Goal: Navigation & Orientation: Find specific page/section

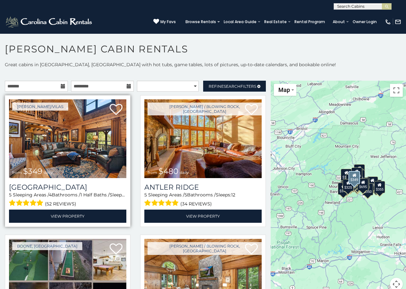
scroll to position [35, 0]
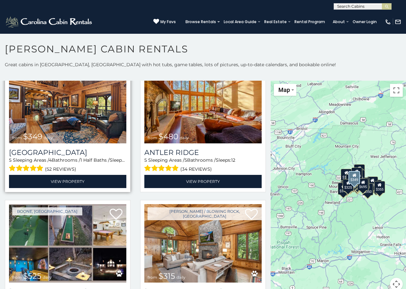
click at [91, 121] on img at bounding box center [67, 104] width 117 height 79
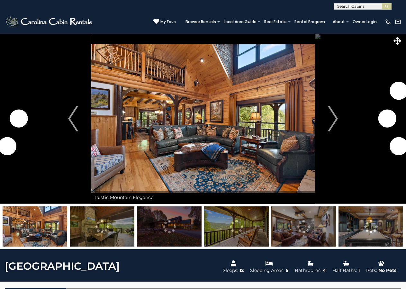
click at [98, 216] on img at bounding box center [102, 226] width 65 height 40
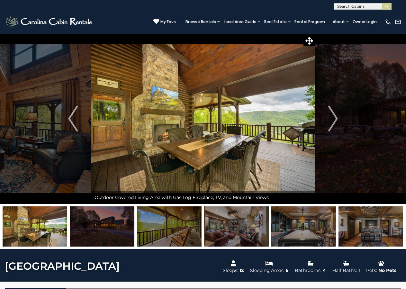
click at [192, 235] on img at bounding box center [169, 226] width 65 height 40
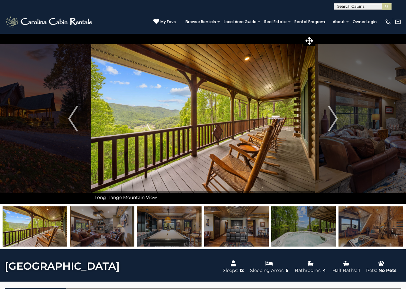
click at [302, 234] on img at bounding box center [303, 226] width 65 height 40
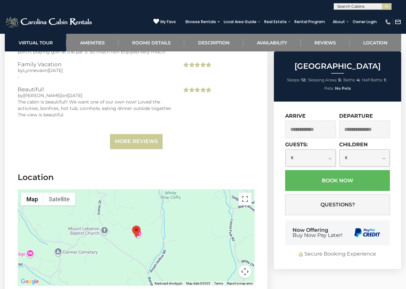
scroll to position [1803, 0]
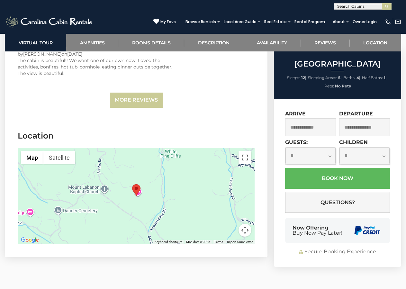
click at [243, 224] on button "Map camera controls" at bounding box center [244, 230] width 13 height 13
click at [231, 224] on button "Zoom out" at bounding box center [228, 230] width 13 height 13
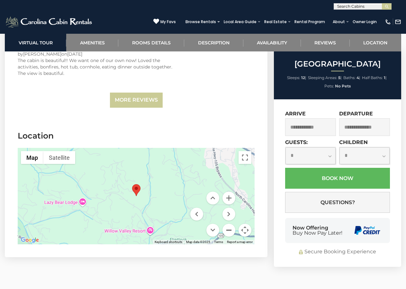
click at [231, 224] on button "Zoom out" at bounding box center [228, 230] width 13 height 13
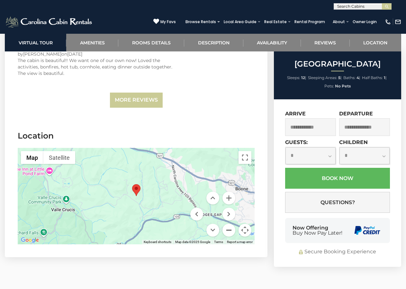
click at [231, 224] on button "Zoom out" at bounding box center [228, 230] width 13 height 13
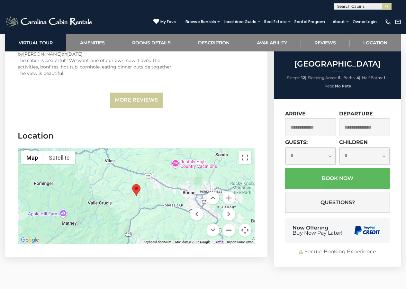
click at [231, 224] on button "Zoom out" at bounding box center [228, 230] width 13 height 13
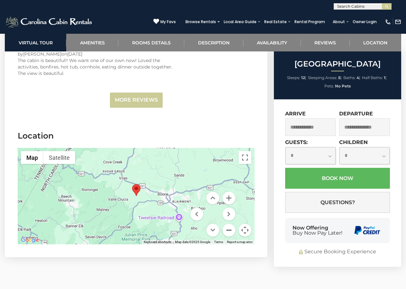
click at [231, 224] on button "Zoom out" at bounding box center [228, 230] width 13 height 13
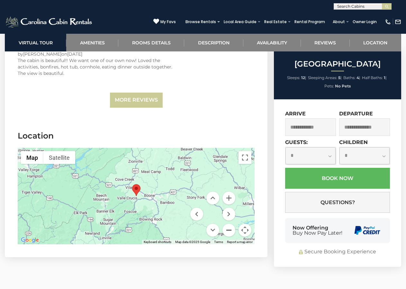
click at [231, 224] on button "Zoom out" at bounding box center [228, 230] width 13 height 13
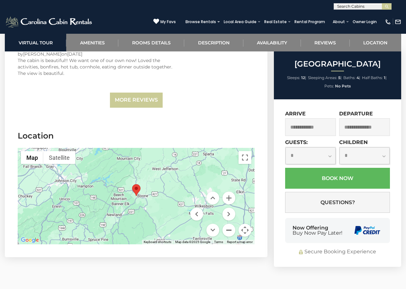
click at [231, 224] on button "Zoom out" at bounding box center [228, 230] width 13 height 13
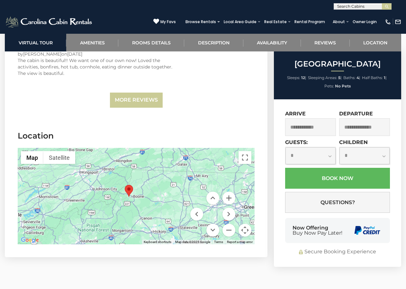
drag, startPoint x: 144, startPoint y: 177, endPoint x: 129, endPoint y: 152, distance: 29.9
click at [129, 152] on div at bounding box center [136, 196] width 237 height 96
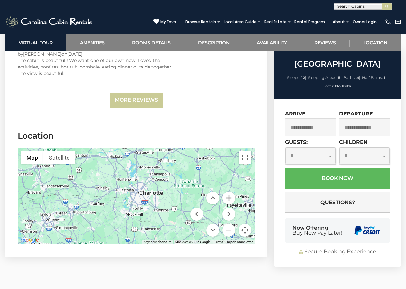
drag, startPoint x: 154, startPoint y: 184, endPoint x: 119, endPoint y: 132, distance: 62.4
click at [119, 148] on div at bounding box center [136, 196] width 237 height 96
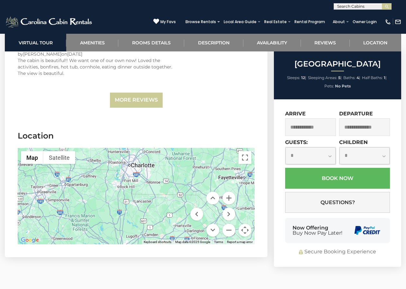
drag, startPoint x: 166, startPoint y: 183, endPoint x: 160, endPoint y: 155, distance: 28.2
click at [160, 155] on div at bounding box center [136, 196] width 237 height 96
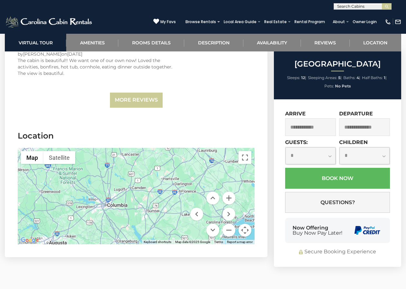
drag, startPoint x: 166, startPoint y: 174, endPoint x: 154, endPoint y: 141, distance: 35.5
click at [154, 148] on div at bounding box center [136, 196] width 237 height 96
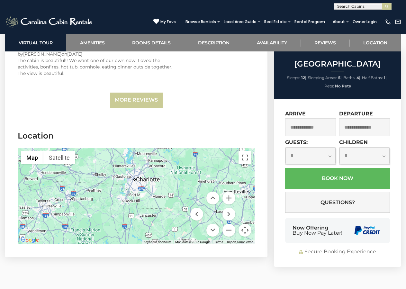
drag, startPoint x: 126, startPoint y: 169, endPoint x: 144, endPoint y: 232, distance: 65.3
click at [144, 232] on div at bounding box center [136, 196] width 237 height 96
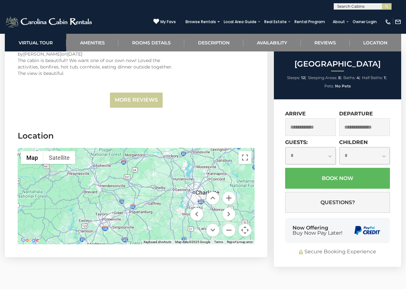
drag, startPoint x: 160, startPoint y: 183, endPoint x: 170, endPoint y: 184, distance: 9.7
click at [169, 184] on div at bounding box center [136, 196] width 237 height 96
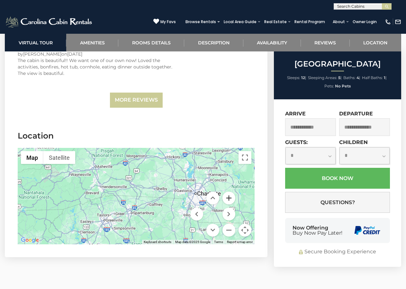
click at [229, 192] on button "Zoom in" at bounding box center [228, 198] width 13 height 13
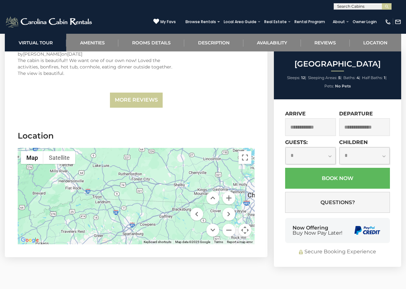
drag, startPoint x: 142, startPoint y: 165, endPoint x: 183, endPoint y: 188, distance: 47.2
click at [183, 188] on div at bounding box center [136, 196] width 237 height 96
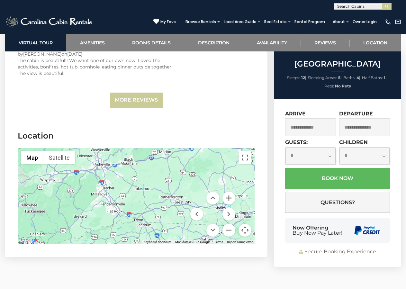
click at [225, 192] on button "Zoom in" at bounding box center [228, 198] width 13 height 13
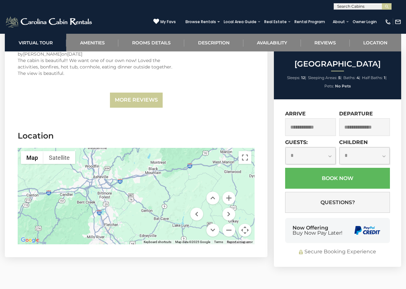
drag, startPoint x: 132, startPoint y: 155, endPoint x: 161, endPoint y: 195, distance: 49.7
click at [161, 195] on div at bounding box center [136, 196] width 237 height 96
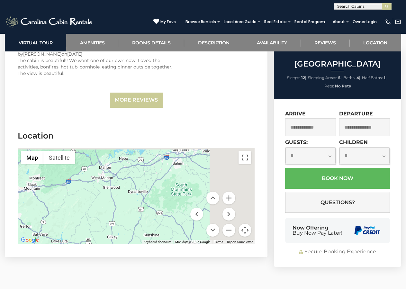
drag, startPoint x: 189, startPoint y: 182, endPoint x: 31, endPoint y: 197, distance: 158.5
click at [31, 197] on div at bounding box center [136, 196] width 237 height 96
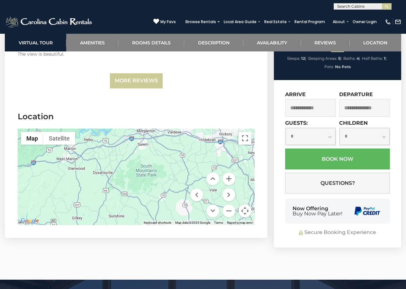
scroll to position [1836, 0]
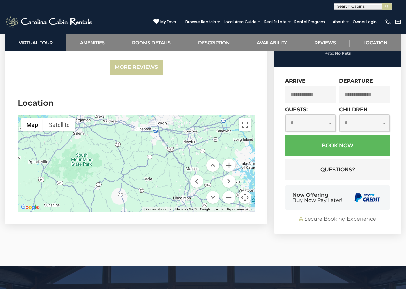
drag, startPoint x: 153, startPoint y: 145, endPoint x: 85, endPoint y: 148, distance: 67.6
click at [85, 148] on div at bounding box center [136, 163] width 237 height 96
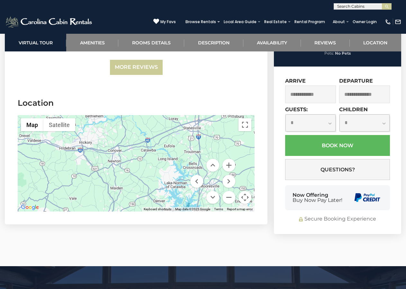
drag, startPoint x: 158, startPoint y: 151, endPoint x: 83, endPoint y: 170, distance: 78.0
click at [83, 170] on div at bounding box center [136, 163] width 237 height 96
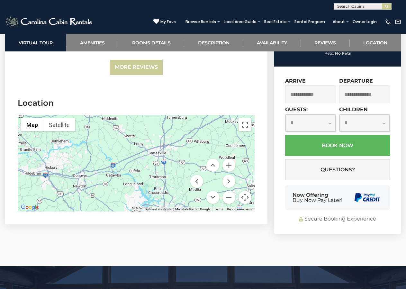
drag, startPoint x: 150, startPoint y: 157, endPoint x: 111, endPoint y: 185, distance: 48.2
click at [111, 185] on div at bounding box center [136, 163] width 237 height 96
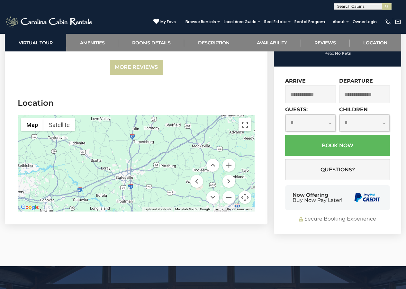
drag, startPoint x: 148, startPoint y: 157, endPoint x: 115, endPoint y: 182, distance: 41.1
click at [115, 182] on div at bounding box center [136, 163] width 237 height 96
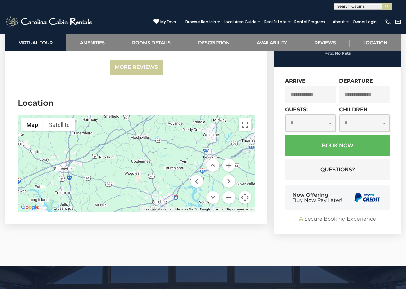
drag, startPoint x: 106, startPoint y: 146, endPoint x: 86, endPoint y: 144, distance: 19.6
click at [86, 144] on div at bounding box center [136, 163] width 237 height 96
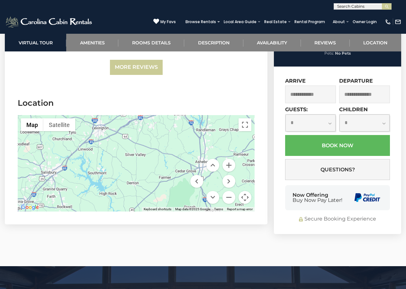
drag, startPoint x: 166, startPoint y: 153, endPoint x: 54, endPoint y: 124, distance: 115.7
click at [54, 124] on div at bounding box center [136, 163] width 237 height 96
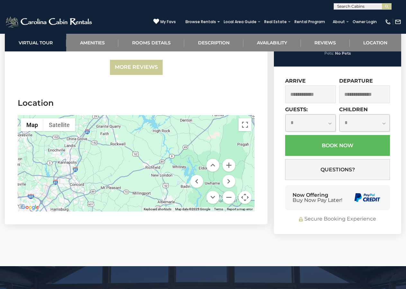
drag, startPoint x: 108, startPoint y: 156, endPoint x: 163, endPoint y: 91, distance: 84.8
click at [163, 115] on div at bounding box center [136, 163] width 237 height 96
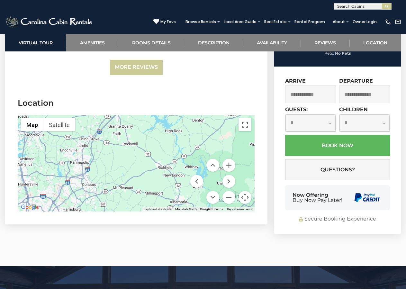
drag, startPoint x: 106, startPoint y: 156, endPoint x: 177, endPoint y: 143, distance: 72.6
click at [177, 143] on div at bounding box center [136, 163] width 237 height 96
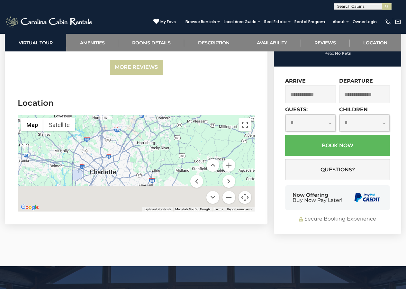
drag, startPoint x: 142, startPoint y: 162, endPoint x: 157, endPoint y: 103, distance: 61.1
click at [157, 115] on div at bounding box center [136, 163] width 237 height 96
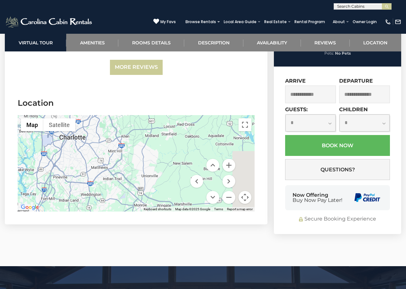
drag, startPoint x: 126, startPoint y: 143, endPoint x: 77, endPoint y: 102, distance: 63.6
click at [77, 115] on div at bounding box center [136, 163] width 237 height 96
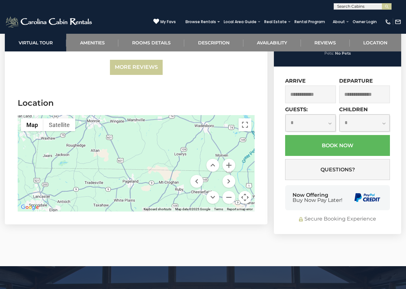
drag, startPoint x: 145, startPoint y: 151, endPoint x: 116, endPoint y: 74, distance: 82.7
click at [116, 115] on div at bounding box center [136, 163] width 237 height 96
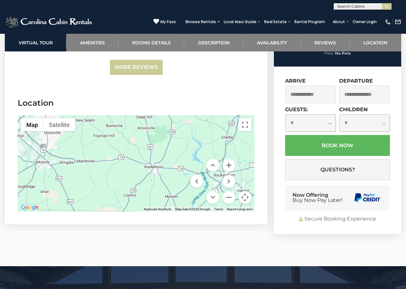
drag, startPoint x: 113, startPoint y: 164, endPoint x: 94, endPoint y: 182, distance: 25.9
click at [94, 182] on div at bounding box center [136, 163] width 237 height 96
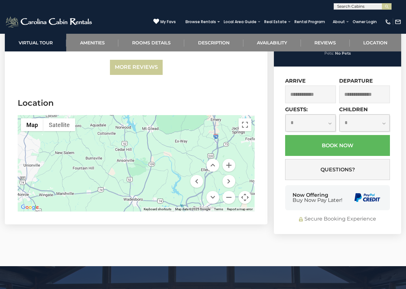
drag, startPoint x: 141, startPoint y: 134, endPoint x: 115, endPoint y: 178, distance: 51.3
click at [115, 178] on div at bounding box center [136, 163] width 237 height 96
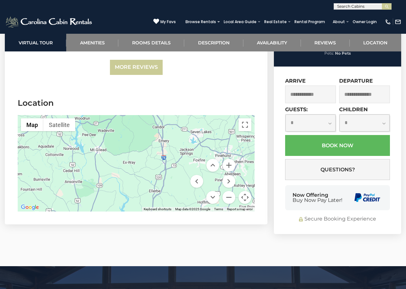
drag, startPoint x: 161, startPoint y: 142, endPoint x: 113, endPoint y: 149, distance: 48.5
click at [113, 149] on div at bounding box center [136, 163] width 237 height 96
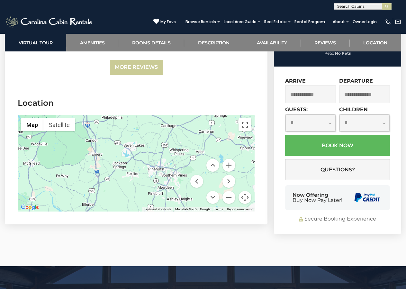
drag, startPoint x: 160, startPoint y: 132, endPoint x: 102, endPoint y: 141, distance: 58.4
click at [102, 141] on div at bounding box center [136, 163] width 237 height 96
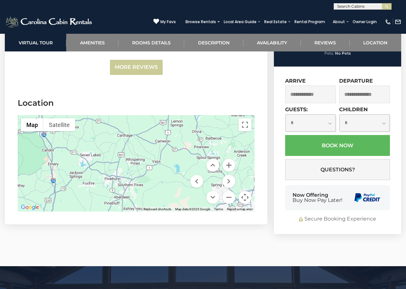
drag, startPoint x: 142, startPoint y: 147, endPoint x: 78, endPoint y: 159, distance: 65.4
click at [78, 159] on div at bounding box center [136, 163] width 237 height 96
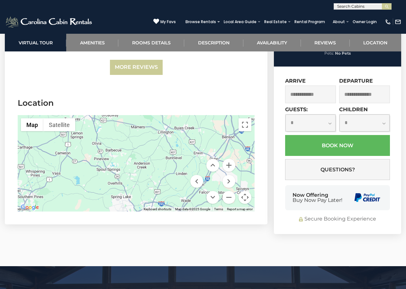
drag, startPoint x: 109, startPoint y: 151, endPoint x: 97, endPoint y: 153, distance: 12.2
click at [97, 153] on div at bounding box center [136, 163] width 237 height 96
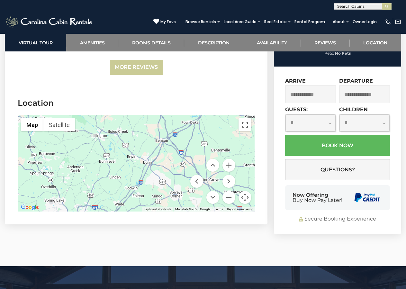
drag, startPoint x: 151, startPoint y: 149, endPoint x: 83, endPoint y: 153, distance: 67.9
click at [83, 153] on div at bounding box center [136, 163] width 237 height 96
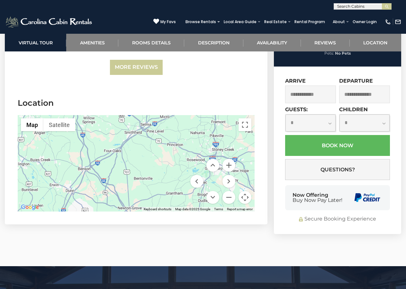
drag, startPoint x: 160, startPoint y: 140, endPoint x: 82, endPoint y: 169, distance: 83.6
click at [82, 169] on div at bounding box center [136, 163] width 237 height 96
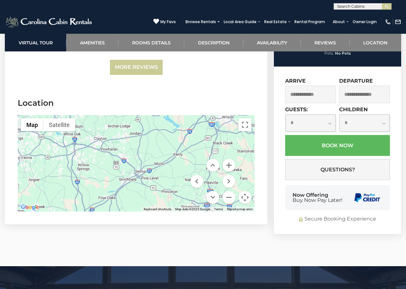
drag, startPoint x: 131, startPoint y: 135, endPoint x: 127, endPoint y: 183, distance: 48.4
click at [127, 183] on div at bounding box center [136, 163] width 237 height 96
click at [228, 191] on button "Zoom out" at bounding box center [228, 197] width 13 height 13
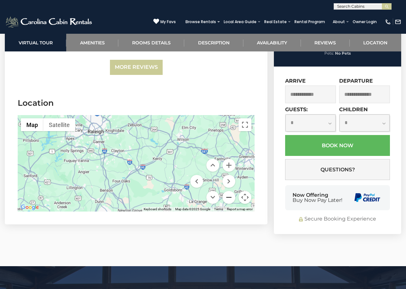
click at [228, 191] on button "Zoom out" at bounding box center [228, 197] width 13 height 13
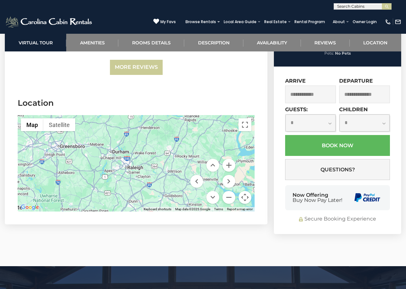
drag, startPoint x: 138, startPoint y: 135, endPoint x: 148, endPoint y: 156, distance: 22.9
click at [148, 156] on div at bounding box center [136, 163] width 237 height 96
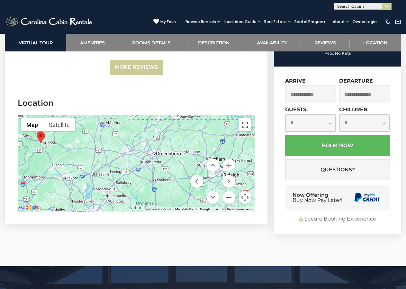
drag
click at [184, 174] on div at bounding box center [136, 163] width 237 height 96
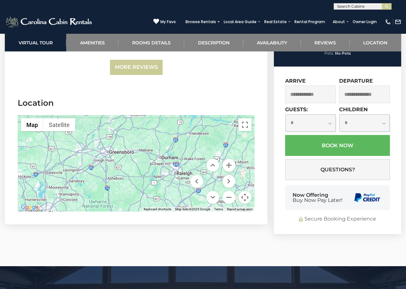
click at [61, 155] on div at bounding box center [136, 163] width 237 height 96
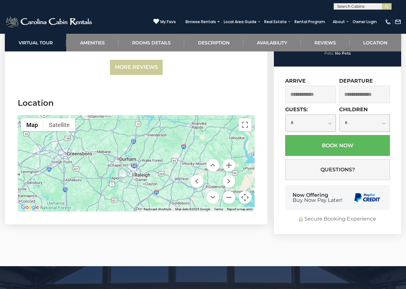
click at [87, 163] on div at bounding box center [136, 163] width 237 height 96
click at [229, 159] on button "Zoom in" at bounding box center [228, 165] width 13 height 13
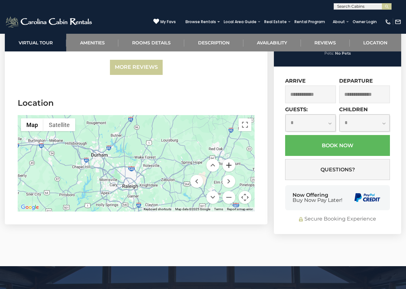
click at [229, 159] on button "Zoom in" at bounding box center [228, 165] width 13 height 13
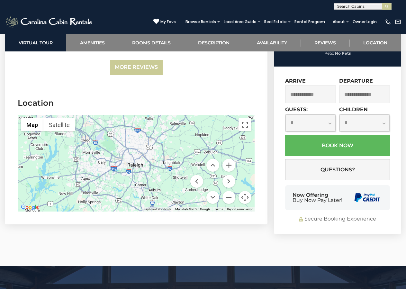
click at [166, 115] on div at bounding box center [136, 163] width 237 height 96
click at [226, 159] on button "Zoom in" at bounding box center [228, 165] width 13 height 13
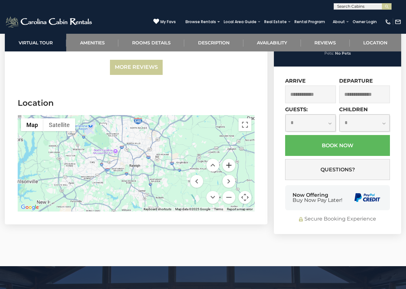
click at [226, 159] on button "Zoom in" at bounding box center [228, 165] width 13 height 13
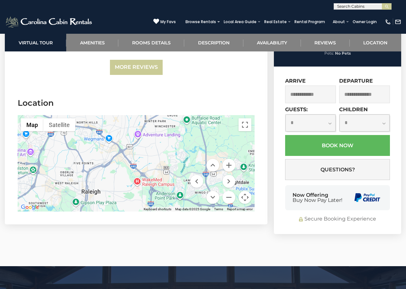
click at [114, 152] on div at bounding box center [136, 163] width 237 height 96
click at [150, 165] on div at bounding box center [136, 163] width 237 height 96
click at [150, 163] on div at bounding box center [136, 163] width 237 height 96
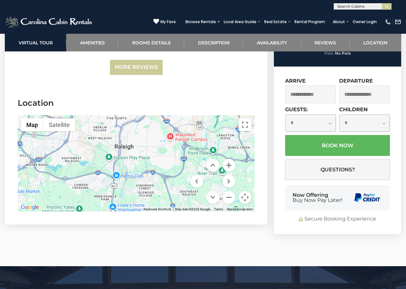
click at [162, 115] on div at bounding box center [136, 163] width 237 height 96
click at [230, 159] on button "Zoom in" at bounding box center [228, 165] width 13 height 13
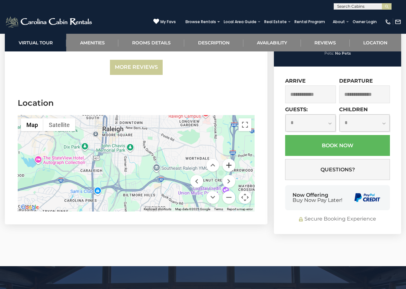
click at [230, 159] on button "Zoom in" at bounding box center [228, 165] width 13 height 13
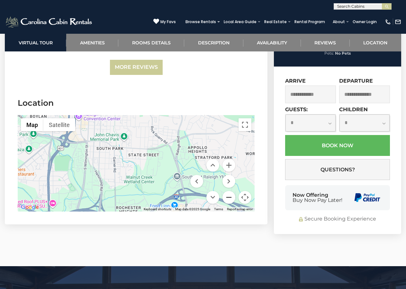
click at [228, 191] on button "Zoom out" at bounding box center [228, 197] width 13 height 13
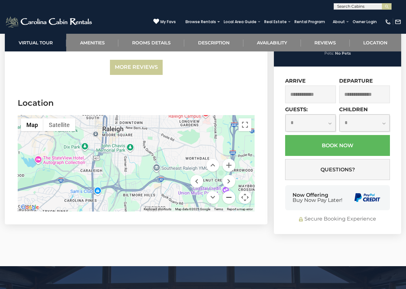
click at [228, 191] on button "Zoom out" at bounding box center [228, 197] width 13 height 13
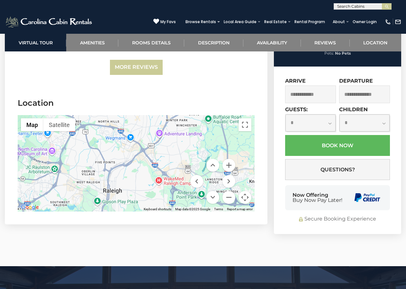
click at [141, 199] on div at bounding box center [136, 163] width 237 height 96
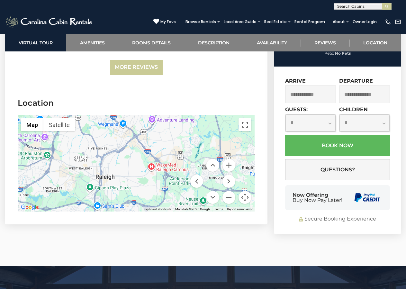
click at [146, 115] on div at bounding box center [136, 163] width 237 height 96
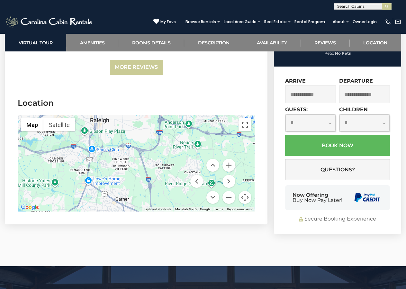
click at [154, 115] on div at bounding box center [136, 163] width 237 height 96
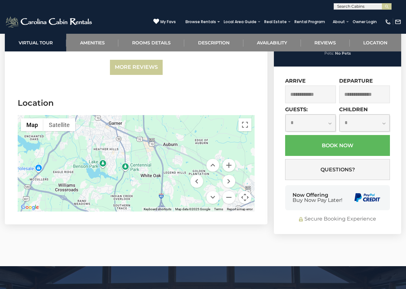
click at [154, 115] on div at bounding box center [136, 163] width 237 height 96
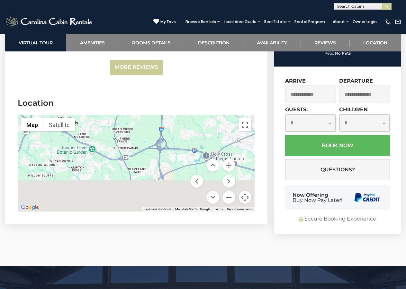
click at [156, 115] on div at bounding box center [136, 163] width 237 height 96
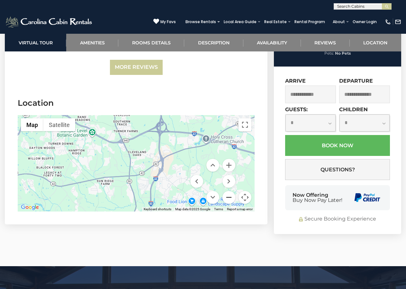
click at [227, 191] on button "Zoom out" at bounding box center [228, 197] width 13 height 13
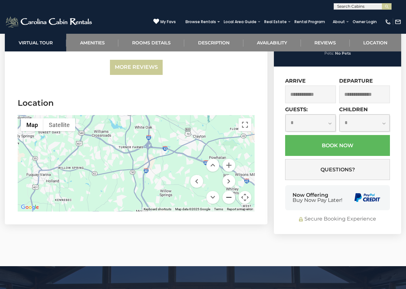
click at [227, 191] on button "Zoom out" at bounding box center [228, 197] width 13 height 13
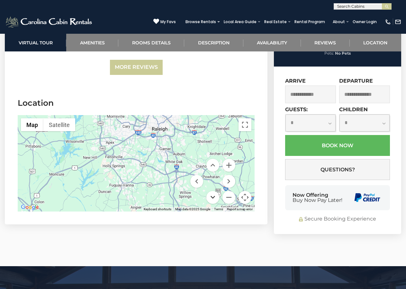
click at [216, 171] on div "Map Terrain Satellite Labels Keyboard shortcuts Map Data Map data ©2025 Google …" at bounding box center [136, 163] width 237 height 96
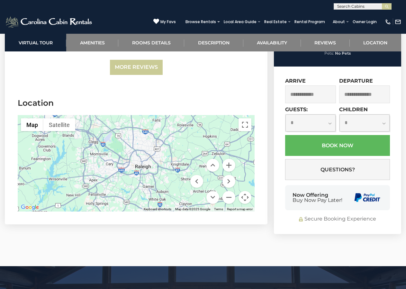
click at [137, 150] on div at bounding box center [136, 163] width 237 height 96
